Goal: Information Seeking & Learning: Learn about a topic

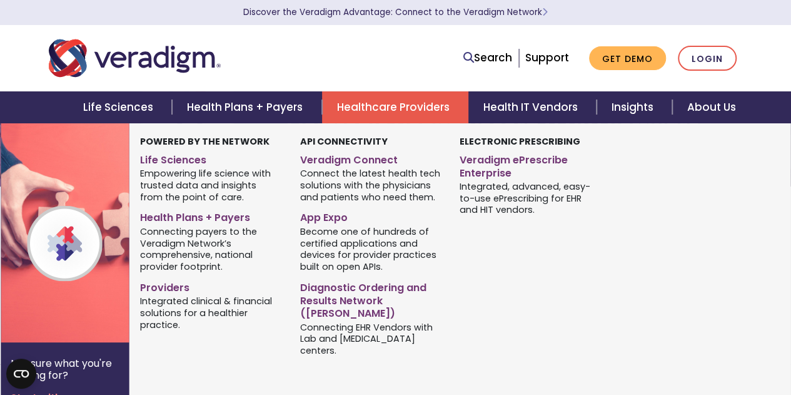
scroll to position [96, 0]
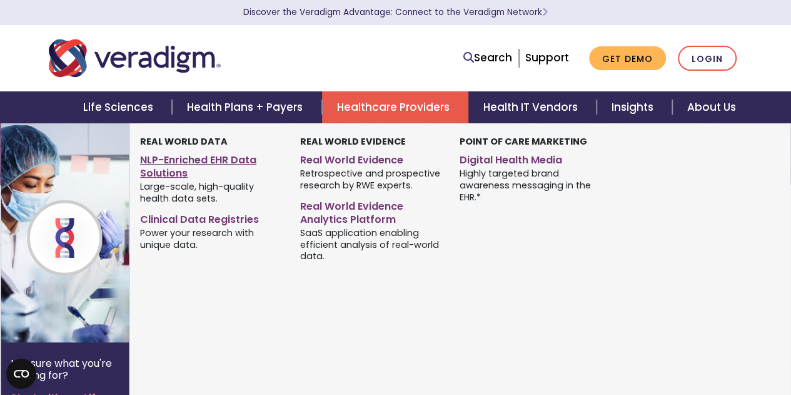
click at [178, 164] on link "NLP-Enriched EHR Data Solutions" at bounding box center [210, 164] width 141 height 31
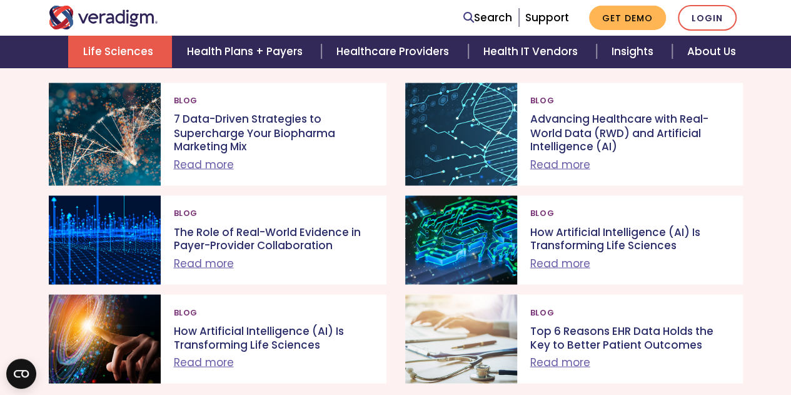
scroll to position [3425, 0]
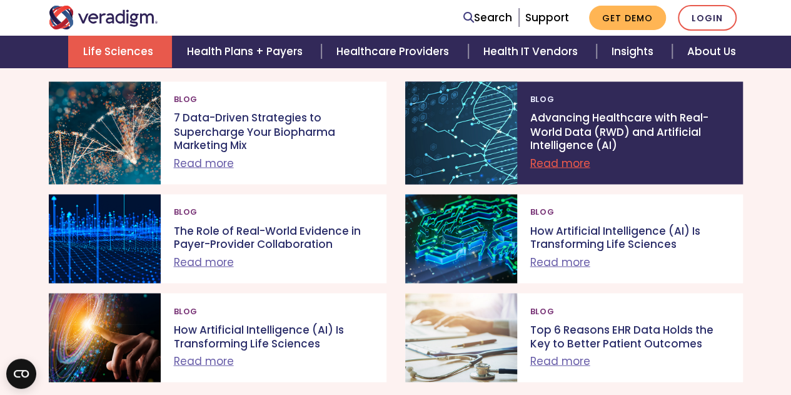
click at [572, 152] on p "Advancing Healthcare with Real-World Data (RWD) and Artificial Intelligence (AI)" at bounding box center [630, 131] width 200 height 41
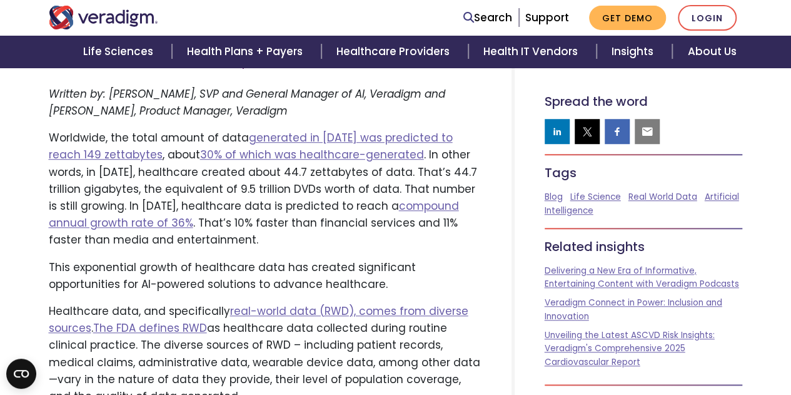
scroll to position [428, 0]
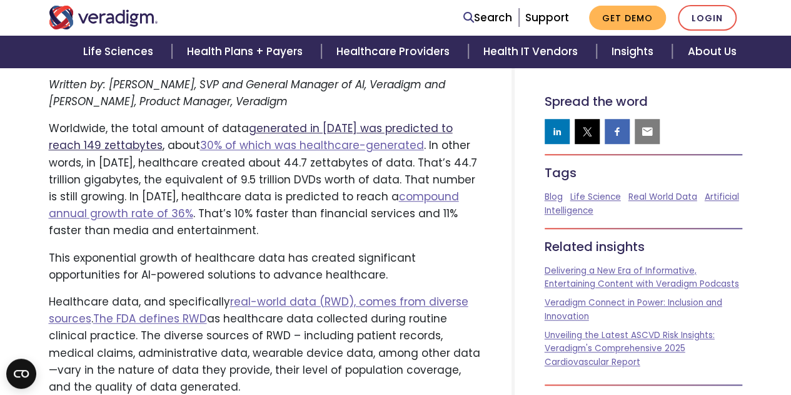
click at [355, 130] on link "generated in [DATE] was predicted to reach 149 zettabytes" at bounding box center [251, 137] width 404 height 32
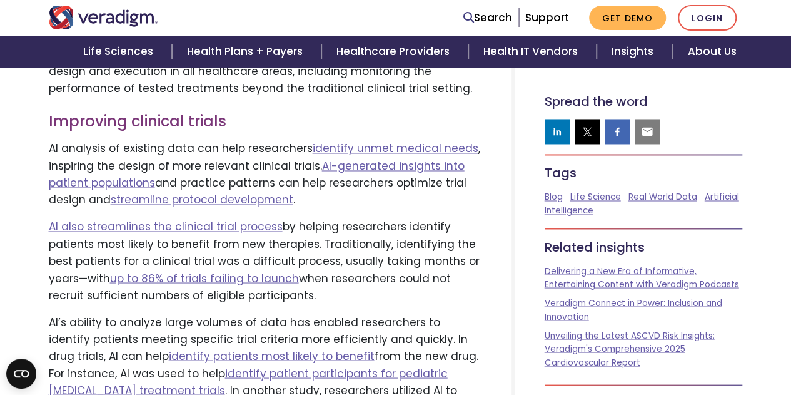
scroll to position [951, 0]
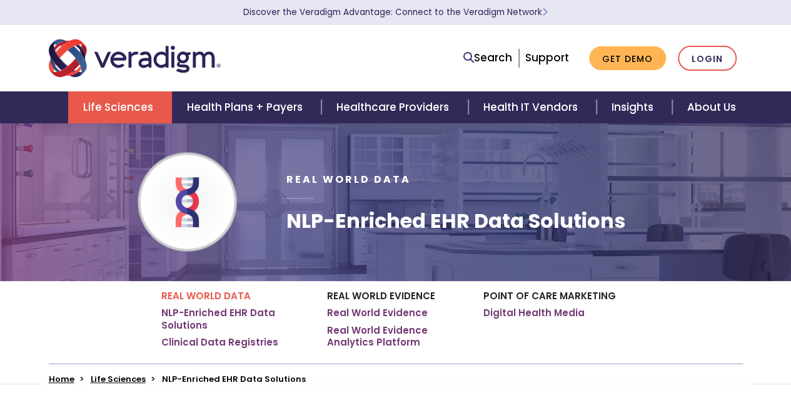
scroll to position [3349, 0]
